Goal: Task Accomplishment & Management: Complete application form

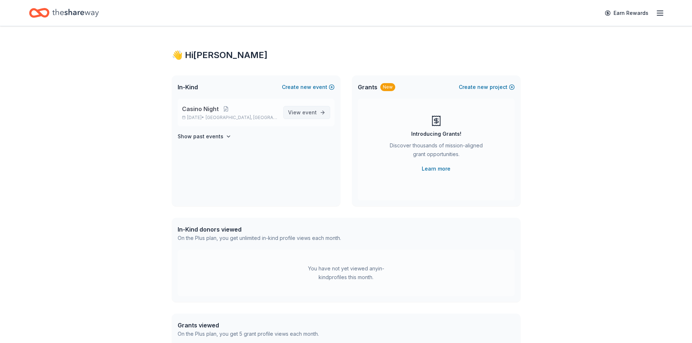
click at [306, 116] on span "View event" at bounding box center [302, 112] width 29 height 9
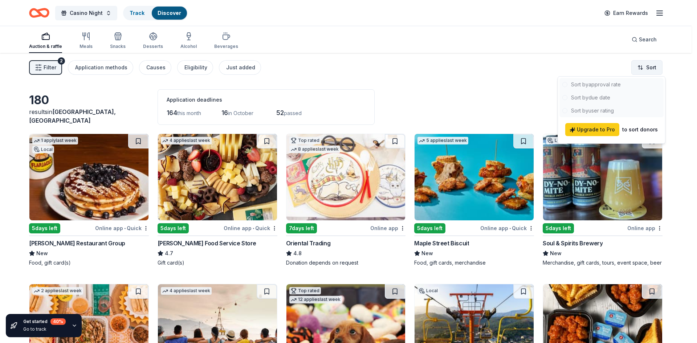
click at [652, 68] on html "Casino Night Track Discover Earn Rewards Auction & raffle Meals Snacks Desserts…" at bounding box center [348, 171] width 697 height 343
click at [606, 95] on div at bounding box center [612, 97] width 104 height 39
click at [604, 100] on div at bounding box center [612, 97] width 104 height 39
click at [650, 69] on html "Casino Night Track Discover Earn Rewards Auction & raffle Meals Snacks Desserts…" at bounding box center [348, 171] width 697 height 343
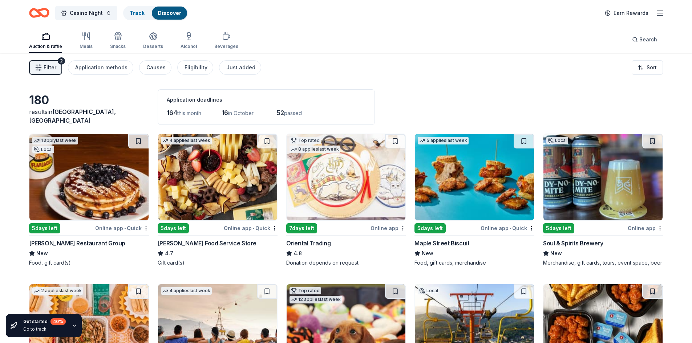
click at [98, 170] on img at bounding box center [88, 177] width 119 height 86
click at [218, 176] on img at bounding box center [217, 177] width 119 height 86
click at [480, 185] on img at bounding box center [474, 177] width 119 height 86
click at [574, 174] on img at bounding box center [602, 177] width 119 height 86
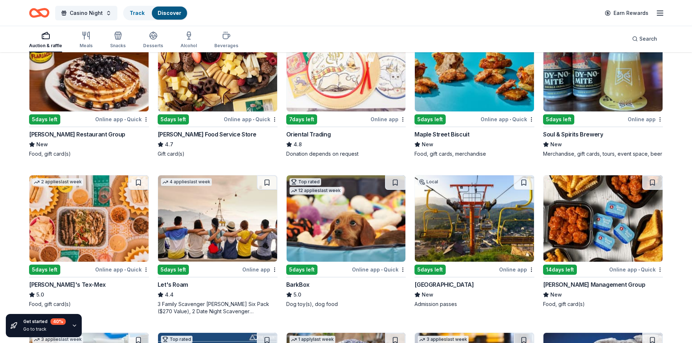
scroll to position [145, 0]
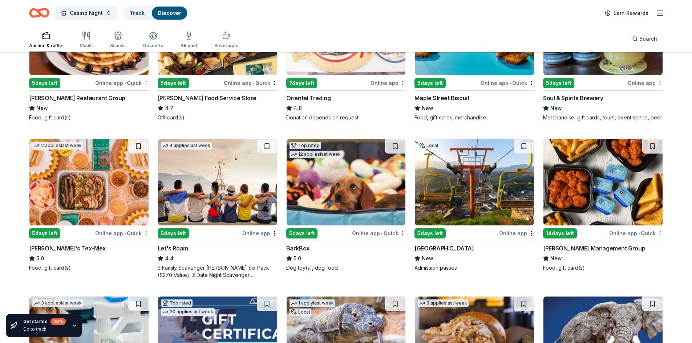
click at [70, 162] on img at bounding box center [88, 182] width 119 height 86
click at [349, 172] on img at bounding box center [346, 182] width 119 height 86
click at [500, 194] on img at bounding box center [474, 182] width 119 height 86
click at [626, 192] on img at bounding box center [602, 182] width 119 height 86
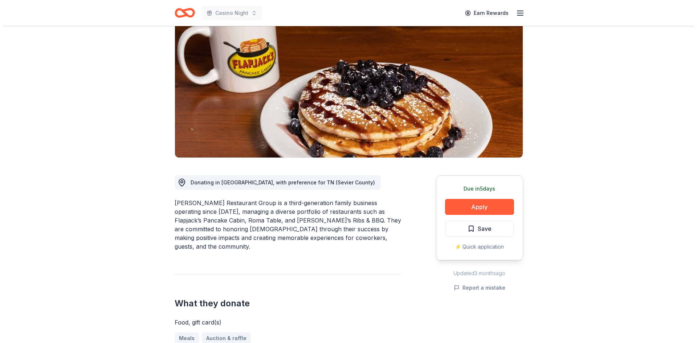
scroll to position [218, 0]
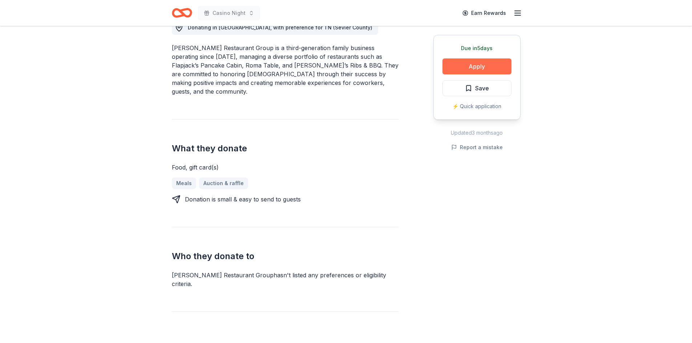
click at [478, 60] on button "Apply" at bounding box center [476, 66] width 69 height 16
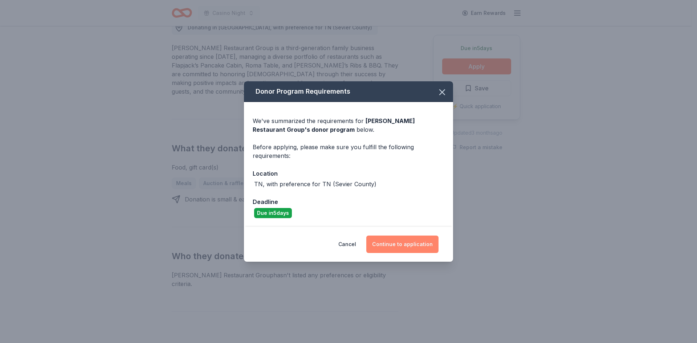
click at [413, 242] on button "Continue to application" at bounding box center [402, 244] width 72 height 17
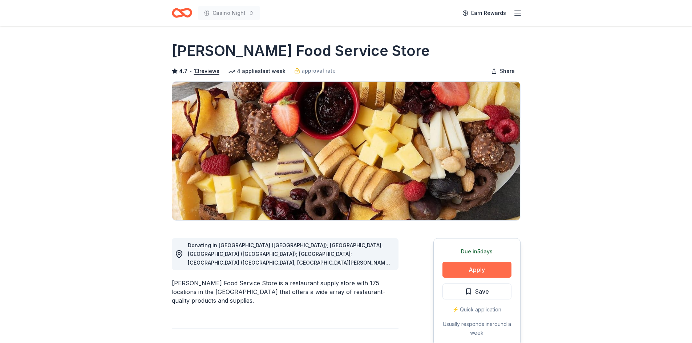
click at [498, 269] on button "Apply" at bounding box center [476, 270] width 69 height 16
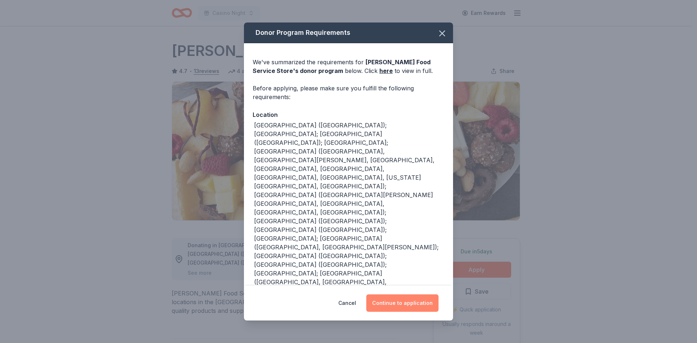
click at [394, 309] on button "Continue to application" at bounding box center [402, 303] width 72 height 17
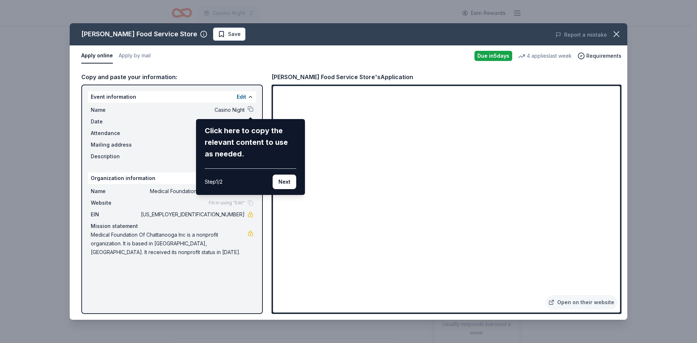
click at [298, 179] on div "Click here to copy the relevant content to use as needed. Step 1 / 2 Next" at bounding box center [250, 157] width 109 height 76
click at [294, 182] on button "Next" at bounding box center [285, 182] width 24 height 15
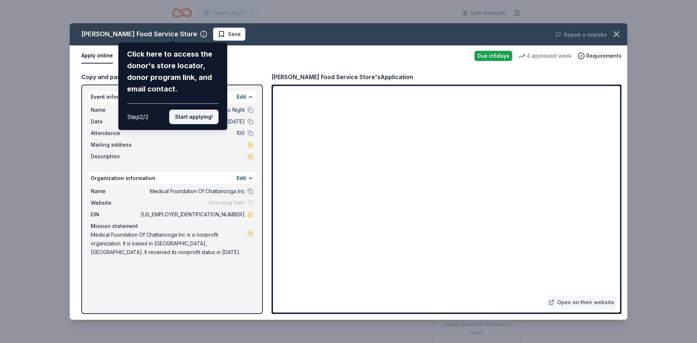
click at [184, 122] on button "Start applying!" at bounding box center [193, 117] width 49 height 15
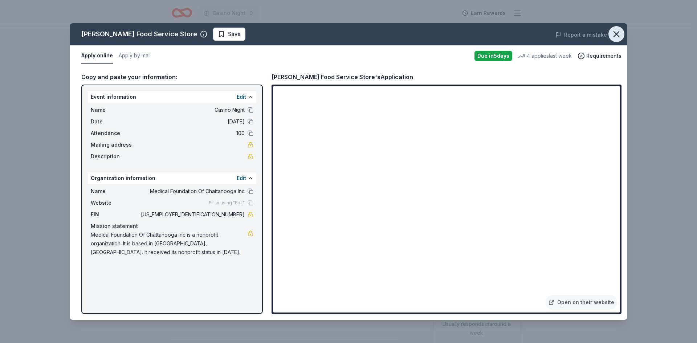
click at [623, 35] on button "button" at bounding box center [617, 34] width 16 height 16
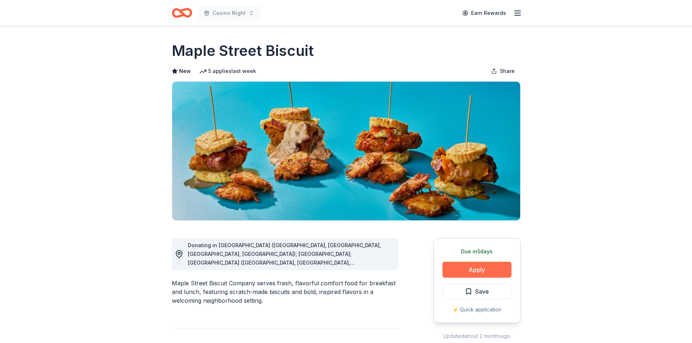
click at [471, 267] on button "Apply" at bounding box center [476, 270] width 69 height 16
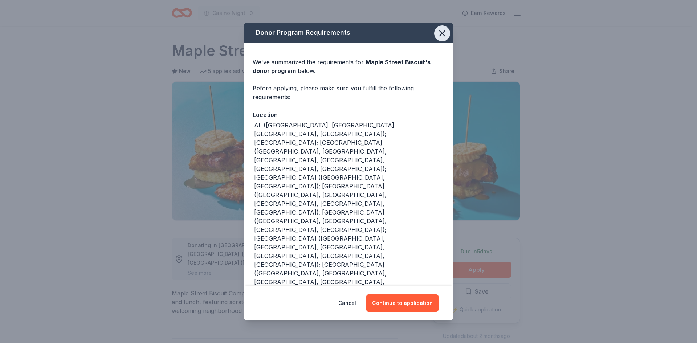
click at [444, 38] on icon "button" at bounding box center [442, 33] width 10 height 10
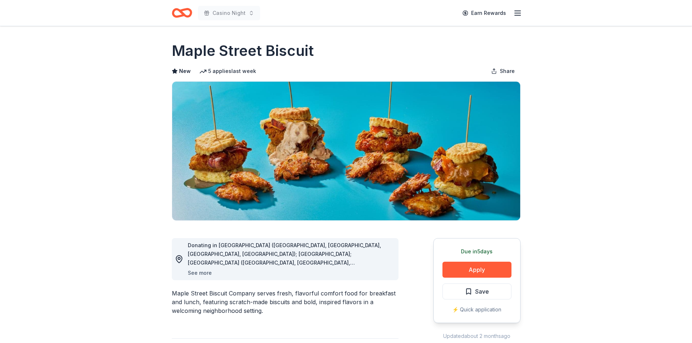
click at [200, 275] on button "See more" at bounding box center [200, 273] width 24 height 9
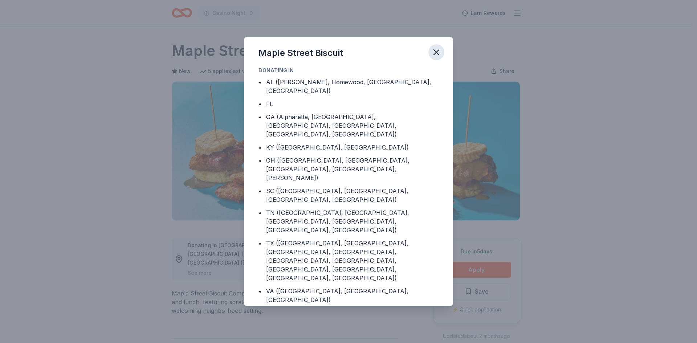
click at [437, 57] on icon "button" at bounding box center [436, 52] width 10 height 10
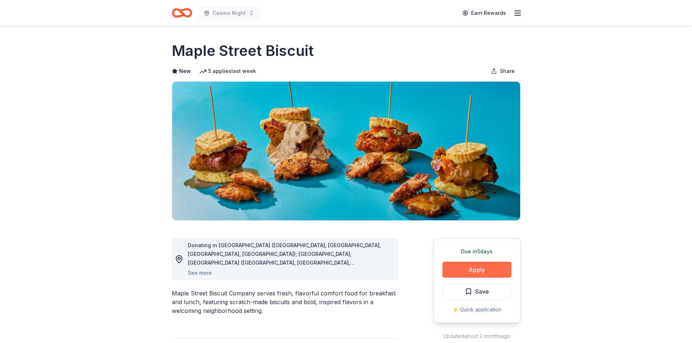
click at [475, 267] on button "Apply" at bounding box center [476, 270] width 69 height 16
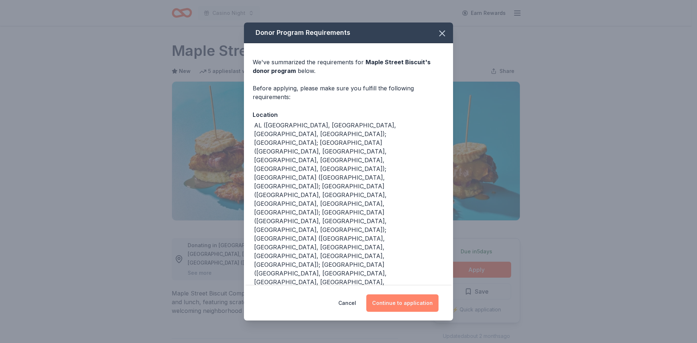
click at [384, 295] on button "Continue to application" at bounding box center [402, 303] width 72 height 17
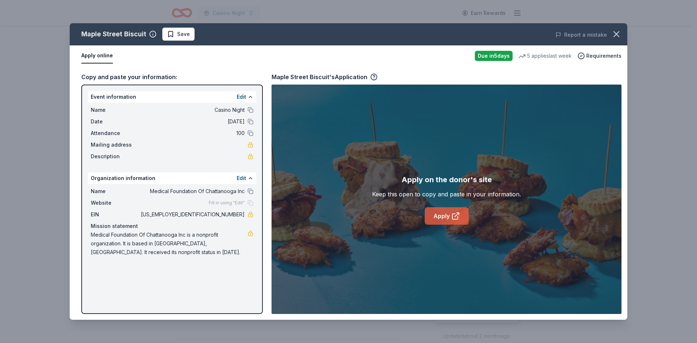
click at [456, 218] on icon at bounding box center [455, 216] width 9 height 9
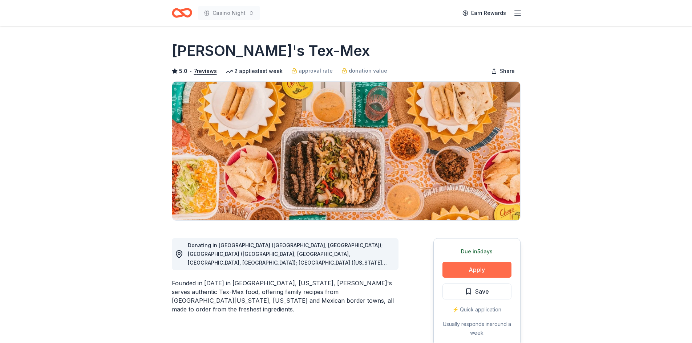
click at [462, 271] on button "Apply" at bounding box center [476, 270] width 69 height 16
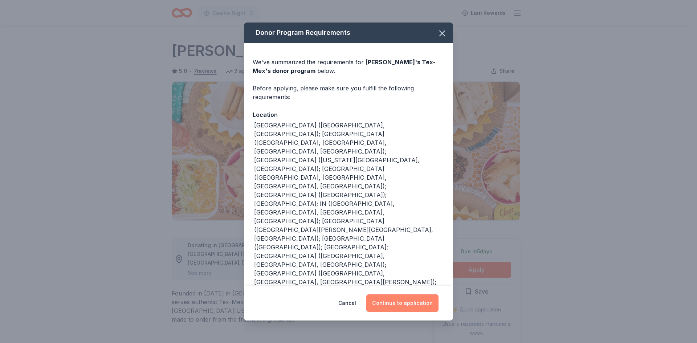
click at [410, 295] on button "Continue to application" at bounding box center [402, 303] width 72 height 17
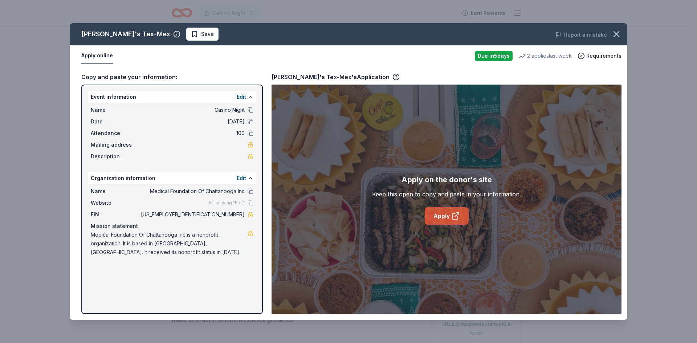
click at [448, 216] on link "Apply" at bounding box center [447, 215] width 44 height 17
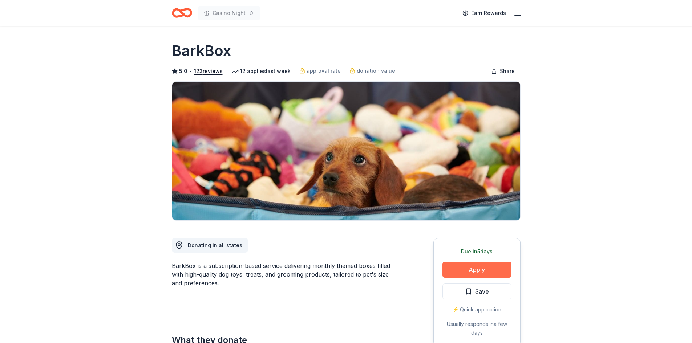
click at [476, 273] on button "Apply" at bounding box center [476, 270] width 69 height 16
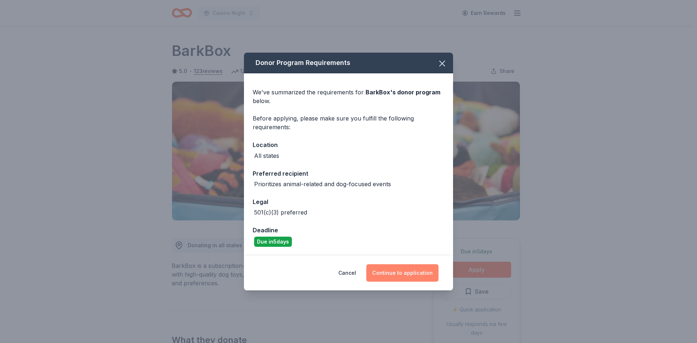
click at [405, 274] on button "Continue to application" at bounding box center [402, 272] width 72 height 17
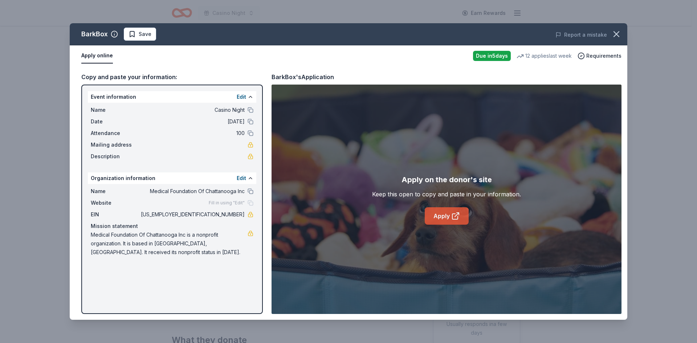
click at [456, 215] on icon at bounding box center [455, 216] width 9 height 9
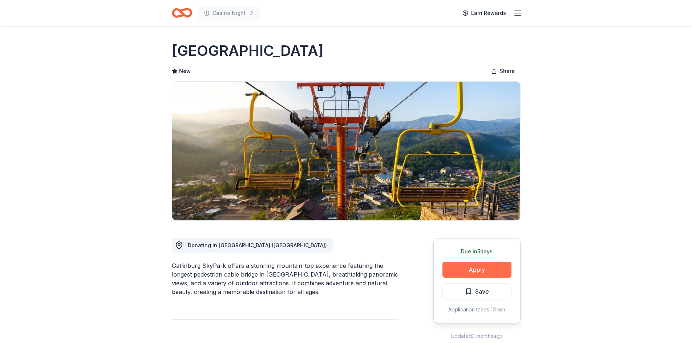
click at [472, 267] on button "Apply" at bounding box center [476, 270] width 69 height 16
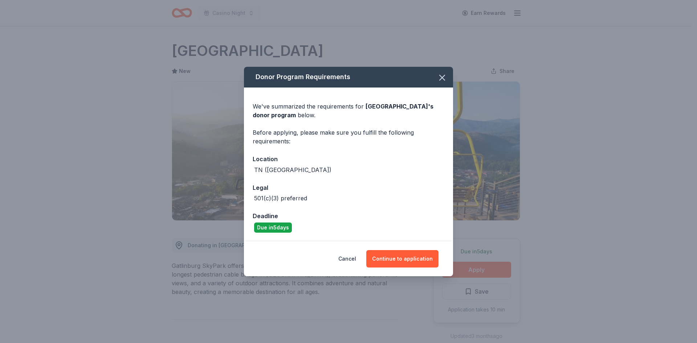
click at [195, 242] on div "Donor Program Requirements We've summarized the requirements for Gatlinburg Sky…" at bounding box center [348, 171] width 697 height 343
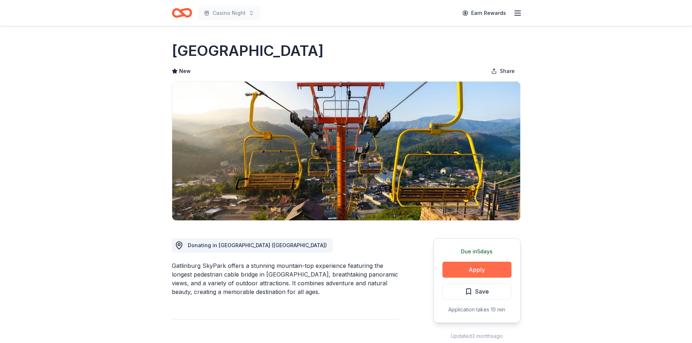
click at [461, 266] on button "Apply" at bounding box center [476, 270] width 69 height 16
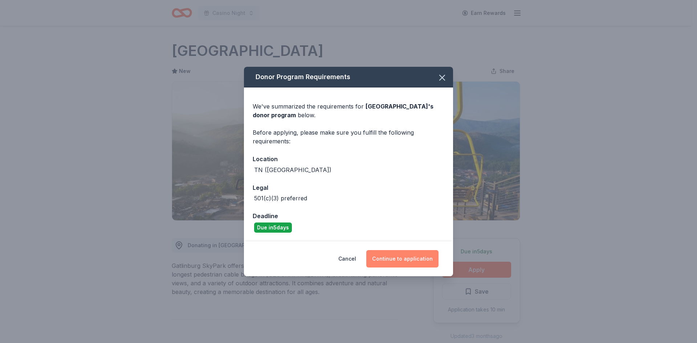
click at [411, 255] on button "Continue to application" at bounding box center [402, 258] width 72 height 17
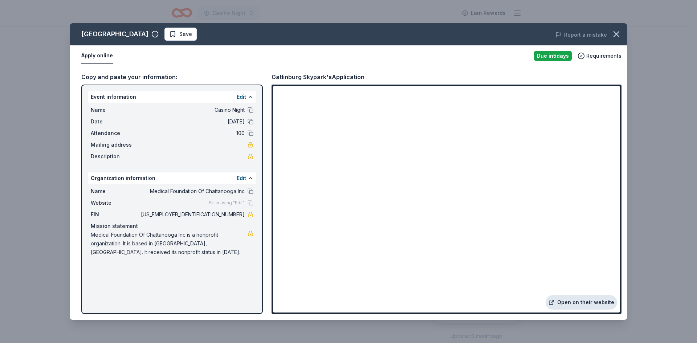
click at [582, 303] on link "Open on their website" at bounding box center [582, 302] width 72 height 15
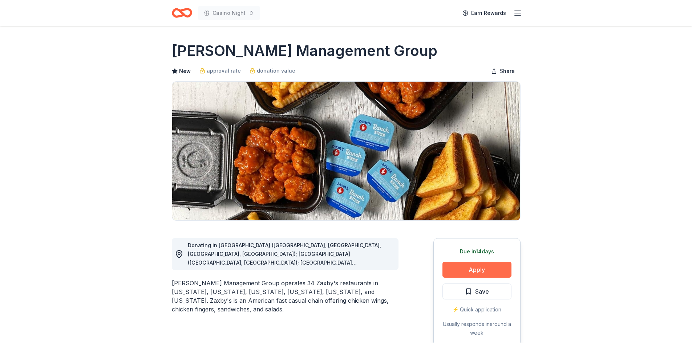
click at [487, 269] on button "Apply" at bounding box center [476, 270] width 69 height 16
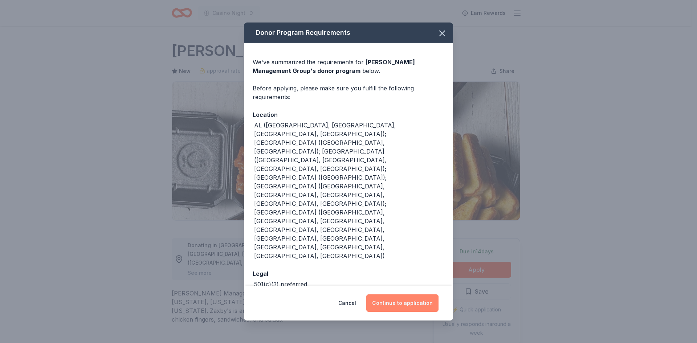
click at [400, 295] on button "Continue to application" at bounding box center [402, 303] width 72 height 17
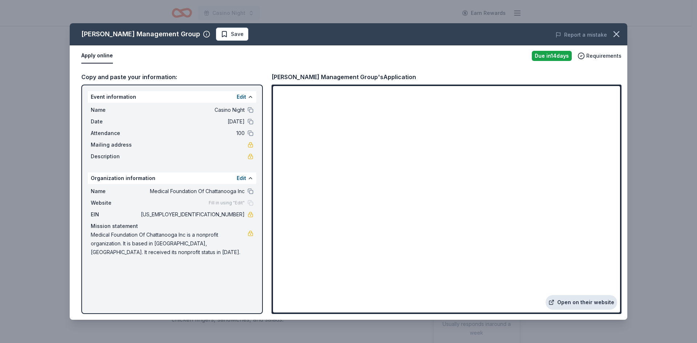
click at [592, 305] on link "Open on their website" at bounding box center [582, 302] width 72 height 15
